Goal: Task Accomplishment & Management: Manage account settings

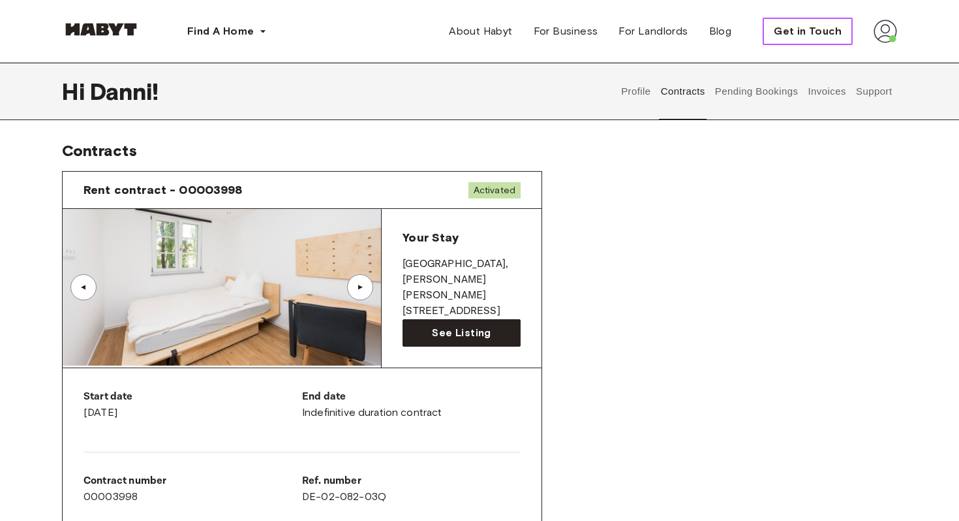
click at [807, 36] on span "Get in Touch" at bounding box center [808, 31] width 68 height 16
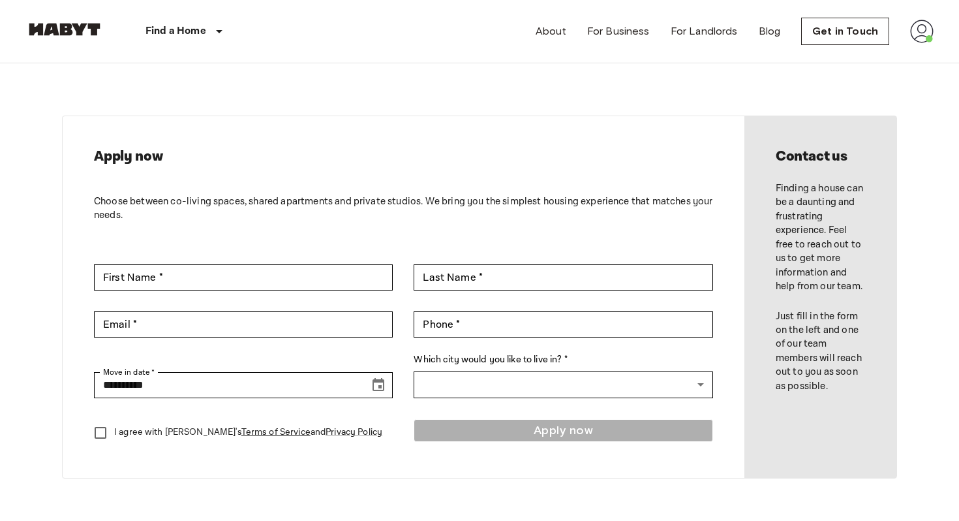
click at [924, 34] on img at bounding box center [921, 31] width 23 height 23
click at [864, 63] on li "Profile" at bounding box center [883, 54] width 131 height 23
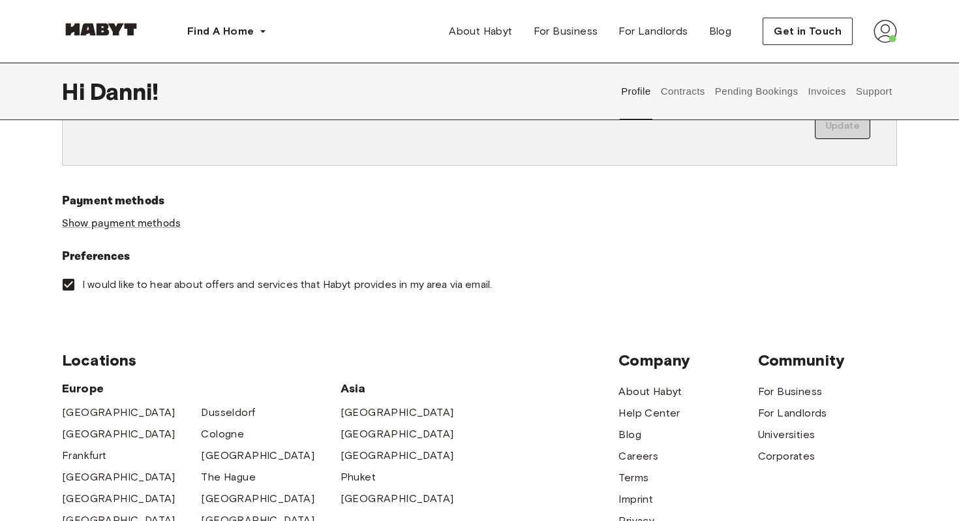
scroll to position [408, 0]
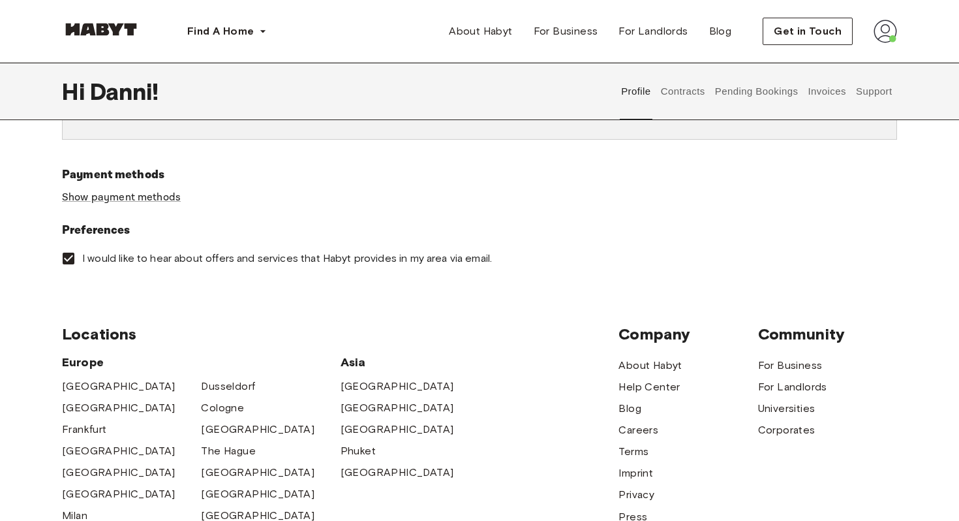
click at [162, 190] on div "Payment methods Show payment methods" at bounding box center [479, 193] width 835 height 55
click at [163, 194] on link "Show payment methods" at bounding box center [121, 198] width 119 height 14
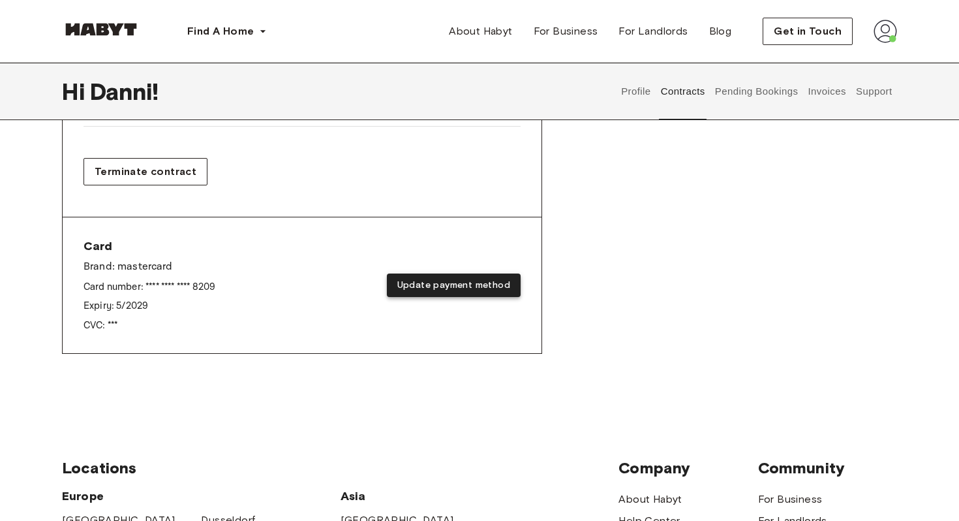
click at [501, 280] on button "Update payment method" at bounding box center [454, 285] width 134 height 24
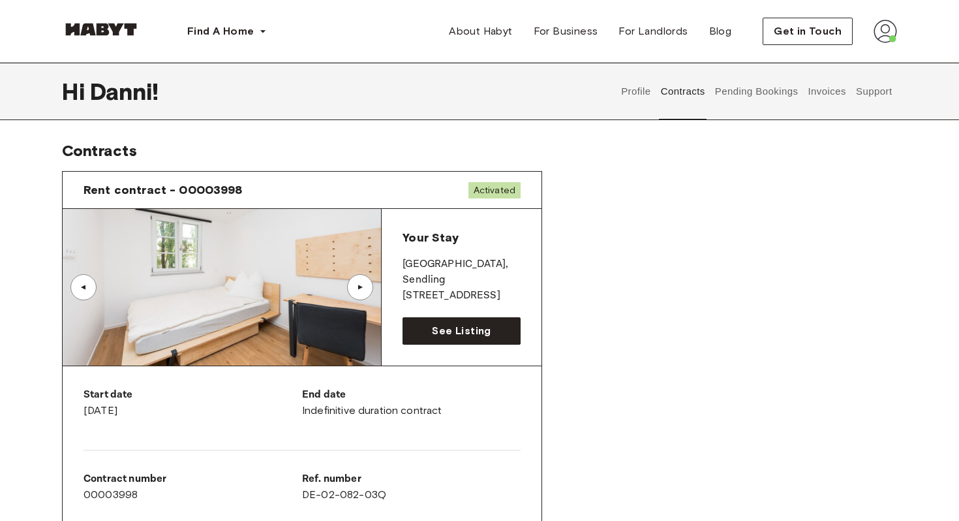
click at [637, 100] on button "Profile" at bounding box center [636, 91] width 33 height 57
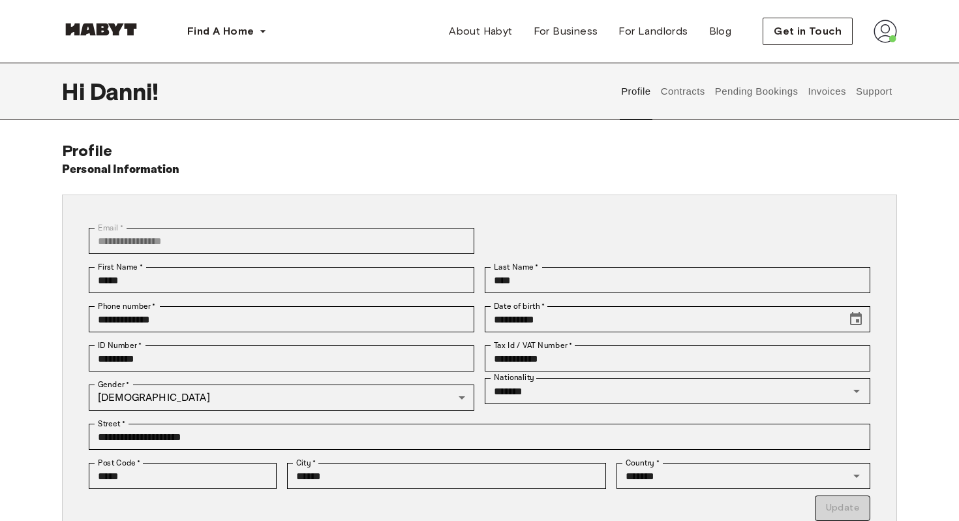
click at [682, 86] on button "Contracts" at bounding box center [683, 91] width 48 height 57
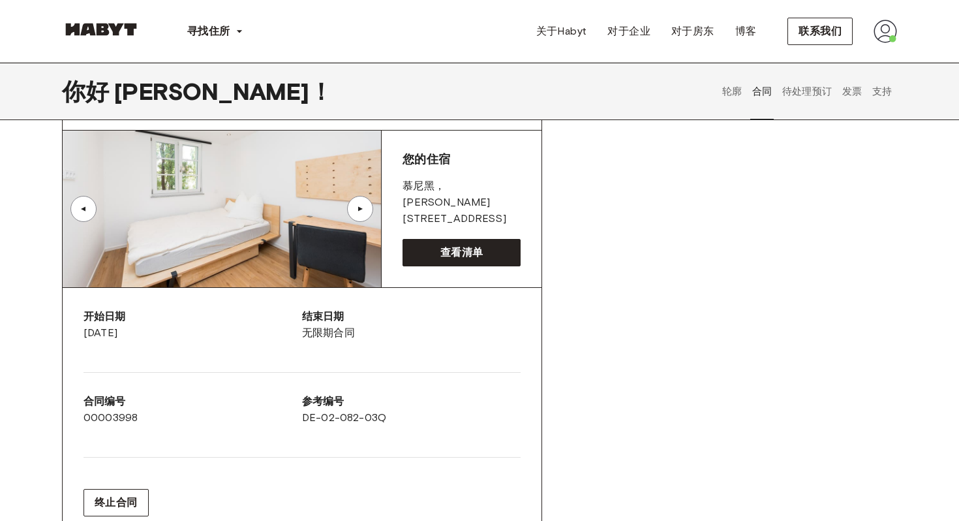
scroll to position [76, 0]
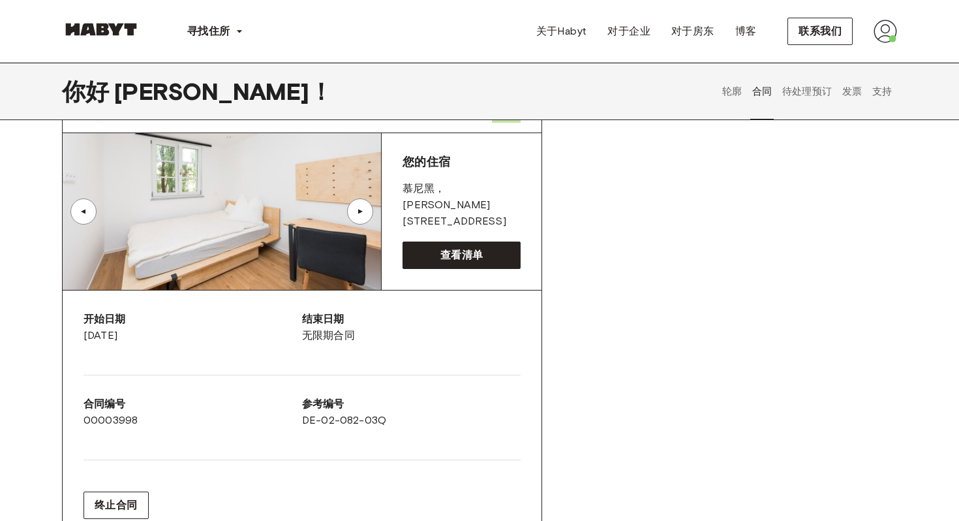
click at [805, 103] on button "待处理预订" at bounding box center [808, 91] width 54 height 57
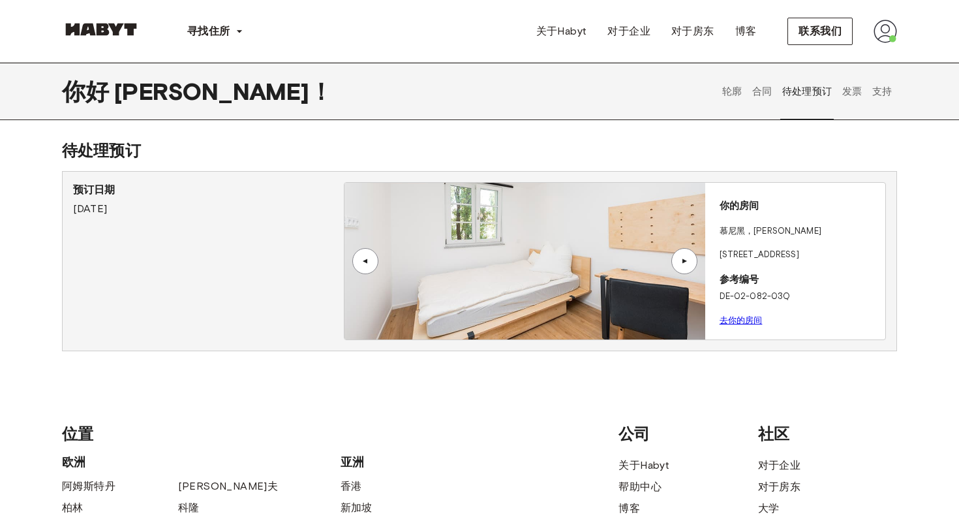
click at [849, 95] on font "发票" at bounding box center [853, 92] width 20 height 12
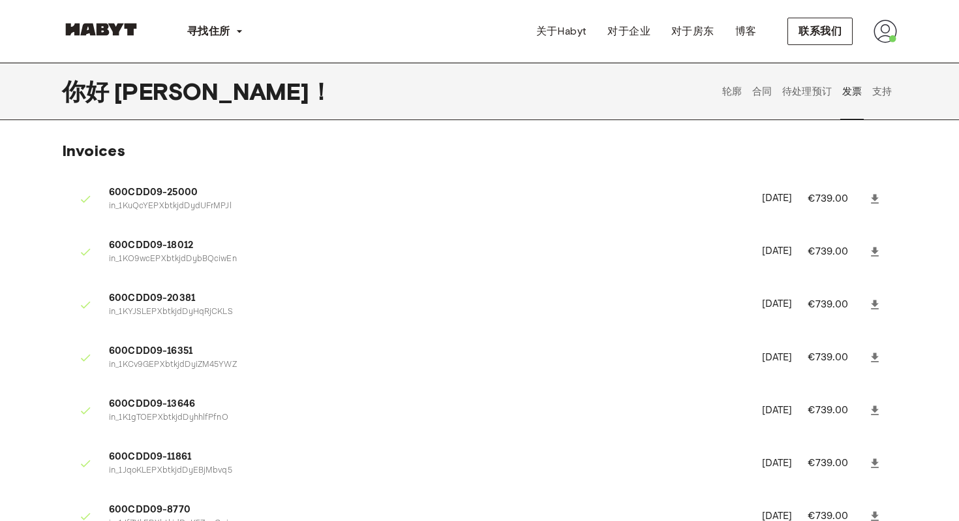
click at [892, 97] on button "支持" at bounding box center [882, 91] width 23 height 57
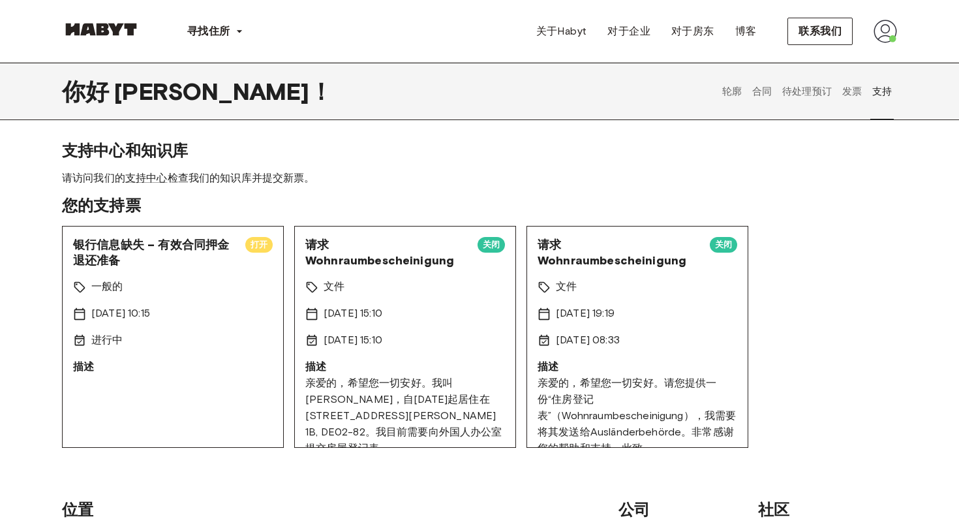
click at [247, 266] on div "银行信息缺失 – 有效合同押金退还准备 打开" at bounding box center [173, 252] width 200 height 31
click at [82, 360] on p "描述" at bounding box center [173, 367] width 200 height 16
click at [257, 242] on font "打开" at bounding box center [259, 245] width 17 height 10
click at [108, 283] on font "一般的" at bounding box center [106, 286] width 31 height 12
click at [102, 398] on div "银行信息缺失 – 有效合同押金退还准备 打开 一般的 2025年8月15日 10:15 进行中 描述" at bounding box center [173, 337] width 222 height 222
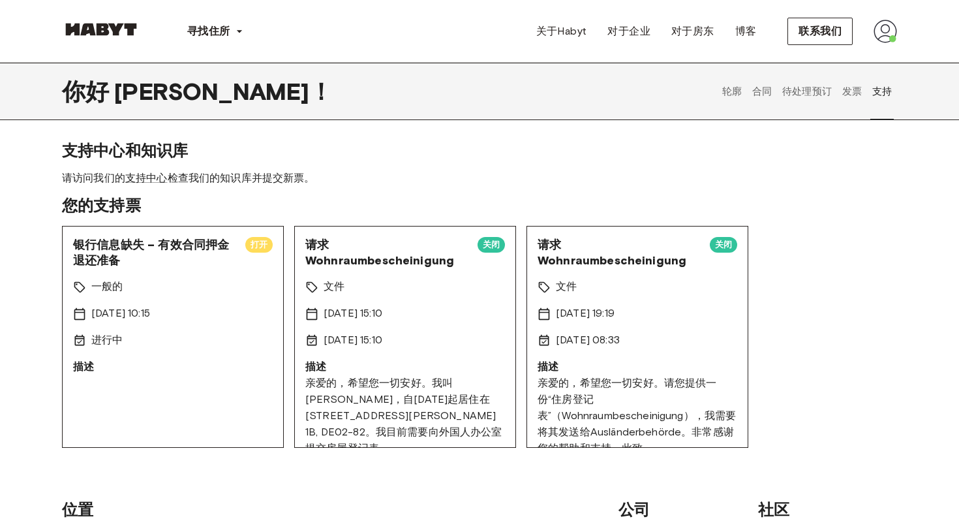
click at [148, 314] on font "2025年8月15日 10:15" at bounding box center [120, 313] width 59 height 12
click at [155, 180] on font "支持中心" at bounding box center [146, 178] width 42 height 12
click at [821, 93] on font "待处理预订" at bounding box center [808, 92] width 50 height 12
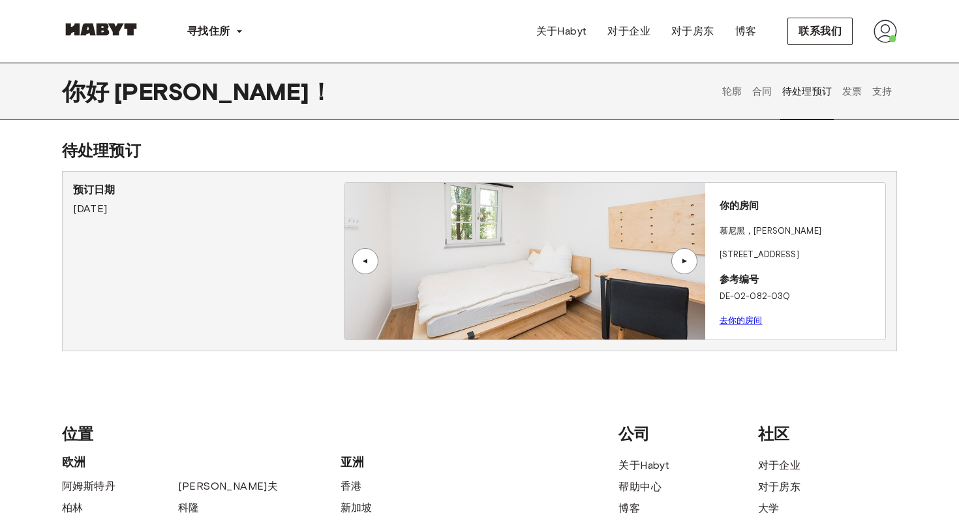
click at [732, 88] on font "轮廓" at bounding box center [733, 92] width 20 height 12
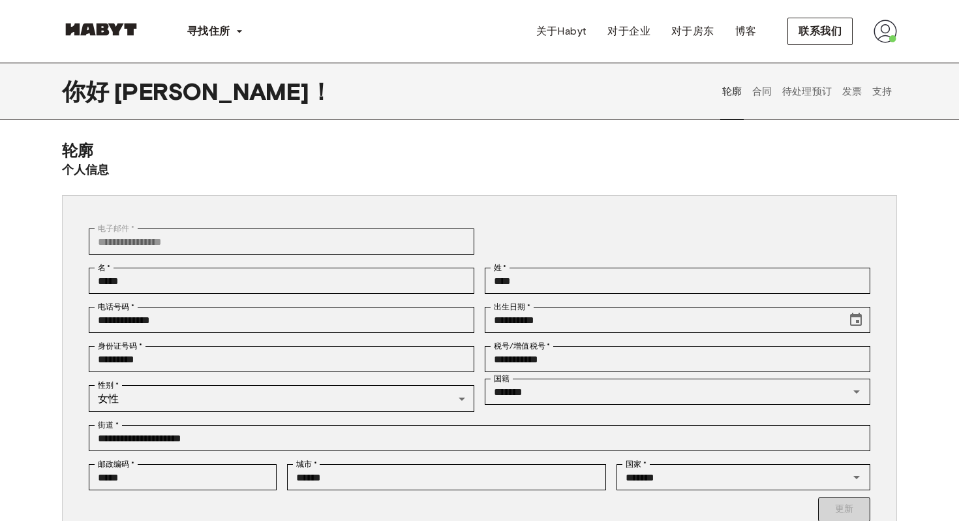
click at [761, 96] on font "合同" at bounding box center [763, 92] width 20 height 12
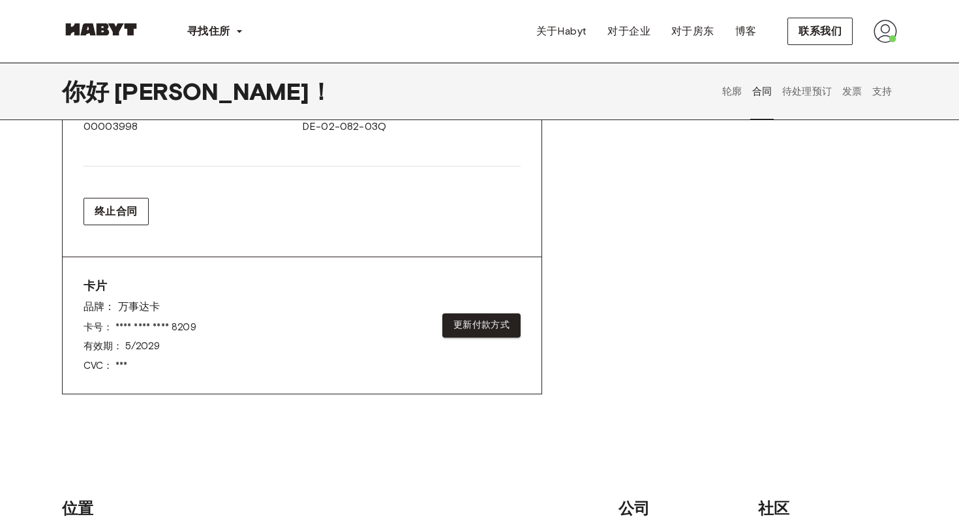
scroll to position [373, 0]
click at [473, 320] on font "更新付款方式" at bounding box center [482, 322] width 56 height 11
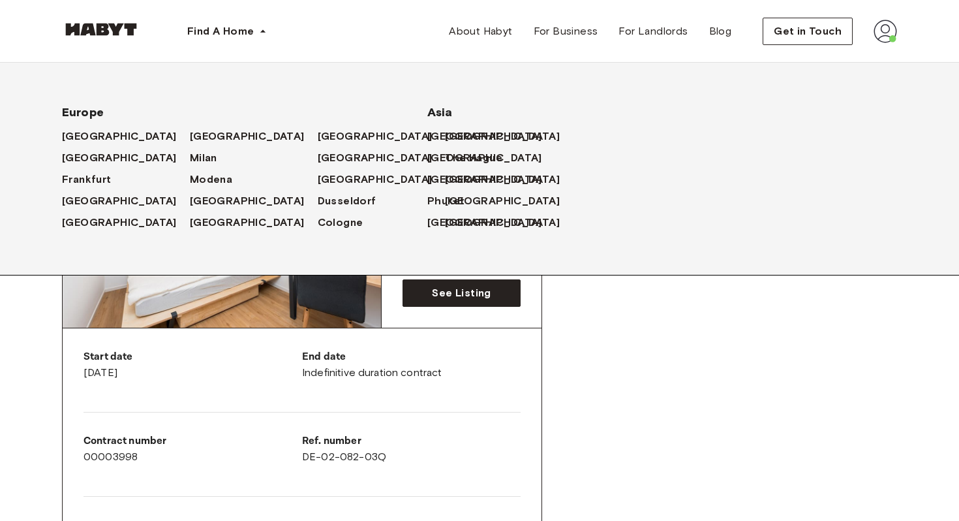
scroll to position [0, 0]
